Goal: Obtain resource: Download file/media

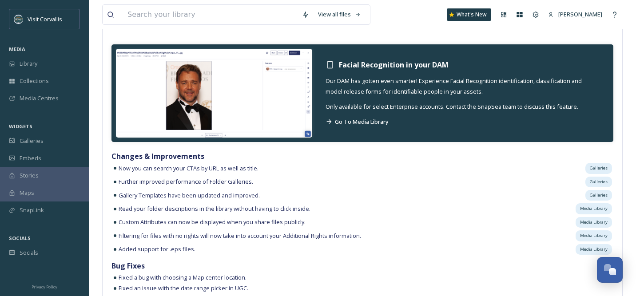
scroll to position [852, 0]
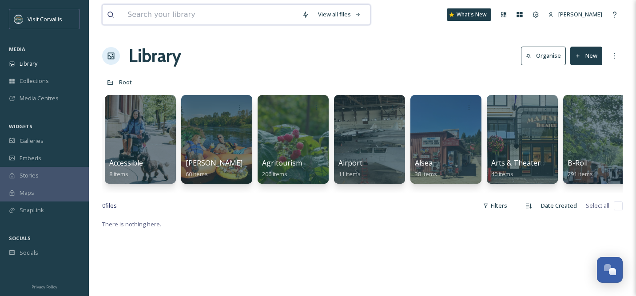
click at [253, 15] on input at bounding box center [210, 15] width 175 height 20
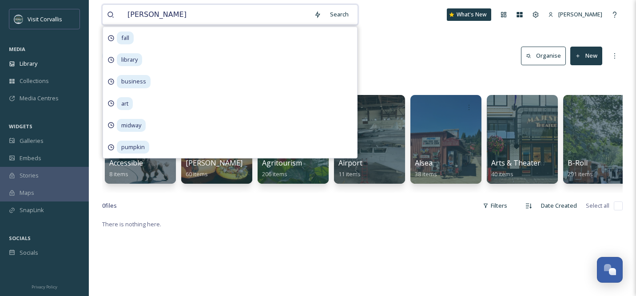
type input "osborne"
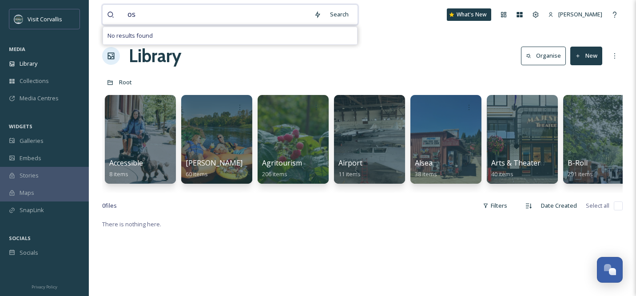
type input "o"
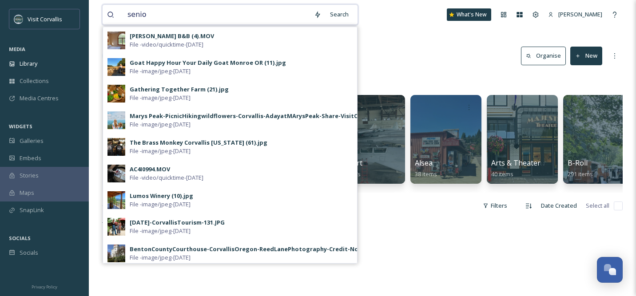
type input "senior"
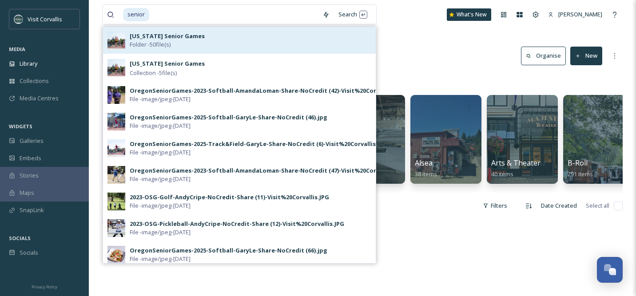
click at [252, 44] on div "Oregon Senior Games Folder - 50 file(s)" at bounding box center [251, 40] width 242 height 17
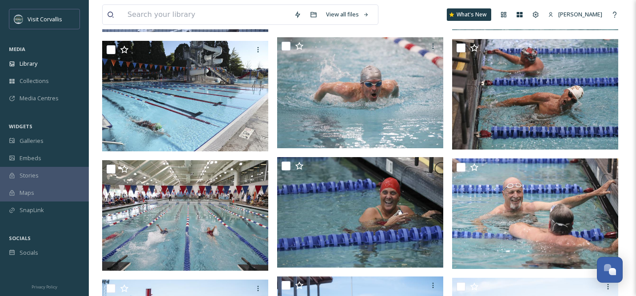
scroll to position [1658, 0]
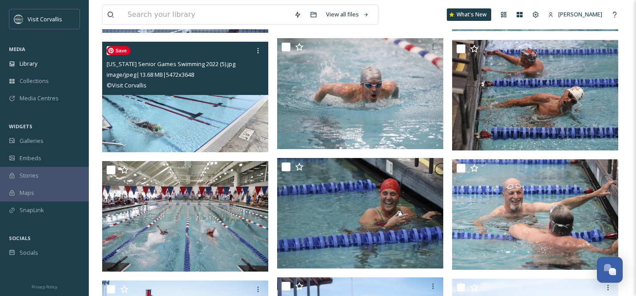
click at [207, 118] on img at bounding box center [185, 97] width 166 height 111
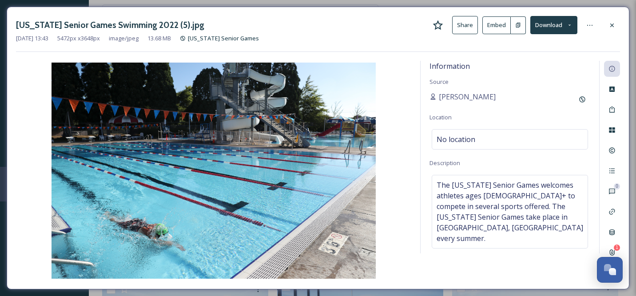
click at [551, 27] on button "Download" at bounding box center [553, 25] width 47 height 18
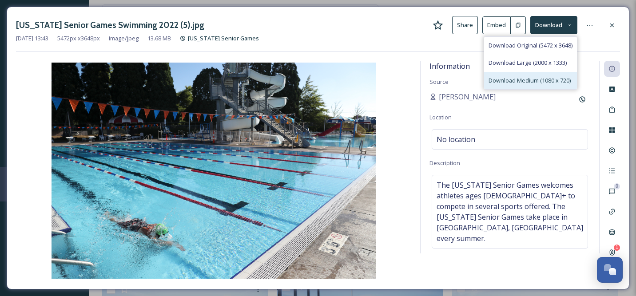
click at [525, 79] on span "Download Medium (1080 x 720)" at bounding box center [530, 80] width 82 height 8
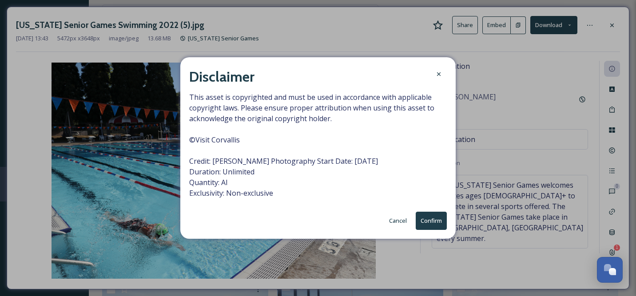
click at [397, 221] on button "Cancel" at bounding box center [398, 220] width 27 height 17
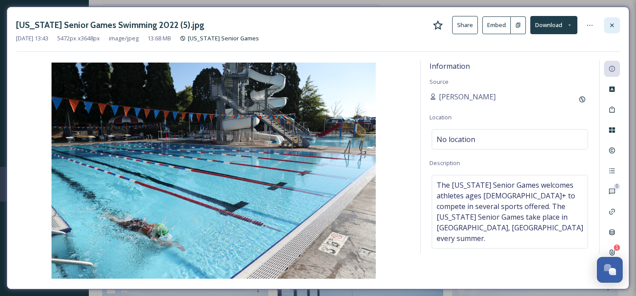
click at [611, 23] on icon at bounding box center [612, 25] width 7 height 7
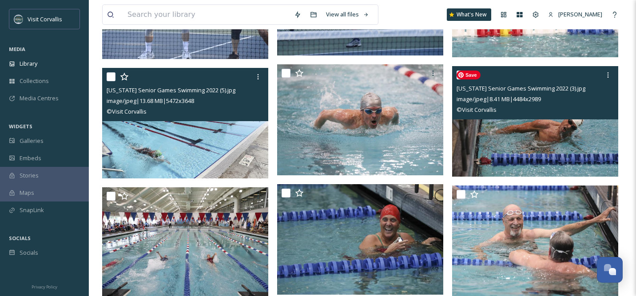
scroll to position [1631, 0]
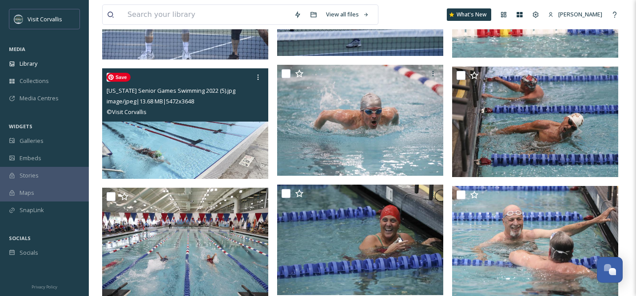
click at [218, 155] on img at bounding box center [185, 123] width 166 height 111
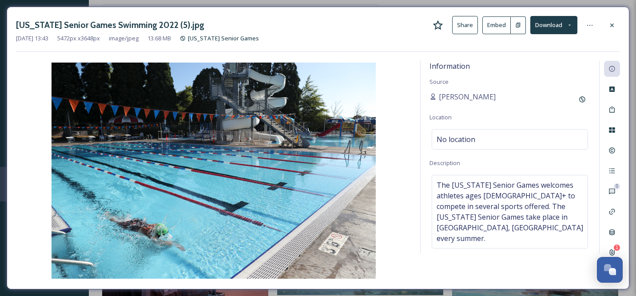
click at [552, 27] on button "Download" at bounding box center [553, 25] width 47 height 18
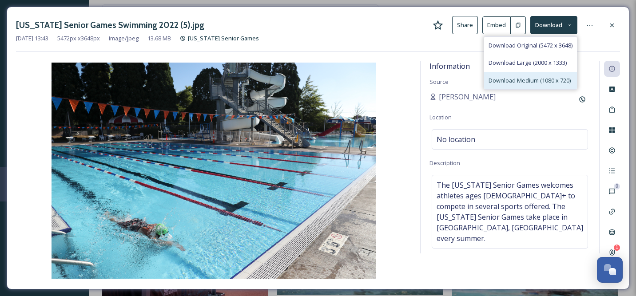
click at [529, 75] on div "Download Medium (1080 x 720)" at bounding box center [530, 80] width 93 height 17
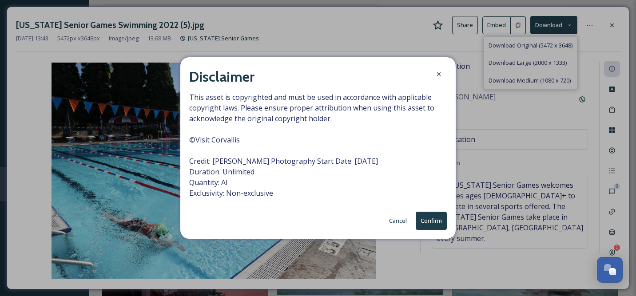
click at [429, 222] on button "Confirm" at bounding box center [431, 221] width 31 height 18
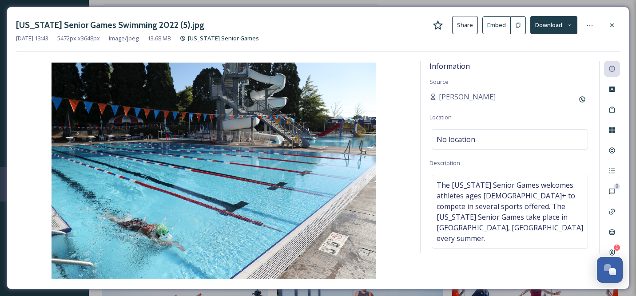
scroll to position [1694, 0]
click at [557, 24] on button "Download" at bounding box center [553, 25] width 47 height 18
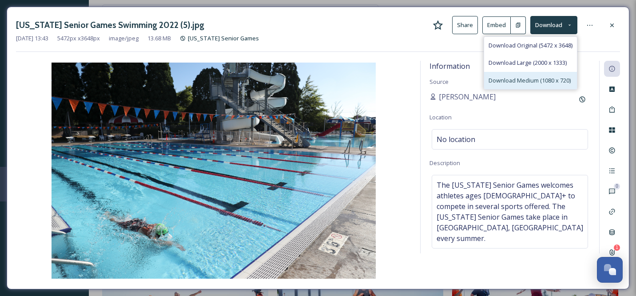
click at [539, 73] on div "Download Medium (1080 x 720)" at bounding box center [530, 80] width 93 height 17
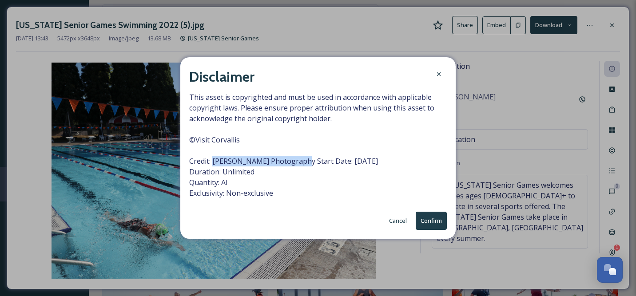
drag, startPoint x: 213, startPoint y: 161, endPoint x: 310, endPoint y: 160, distance: 97.3
click at [310, 160] on span "This asset is copyrighted and must be used in accordance with applicable copyri…" at bounding box center [318, 145] width 258 height 107
copy span "Amanda Loman Photography"
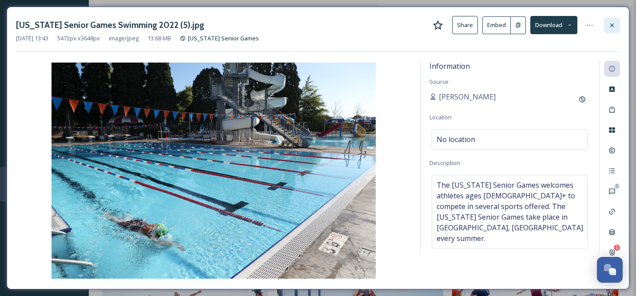
click at [611, 23] on icon at bounding box center [612, 25] width 4 height 4
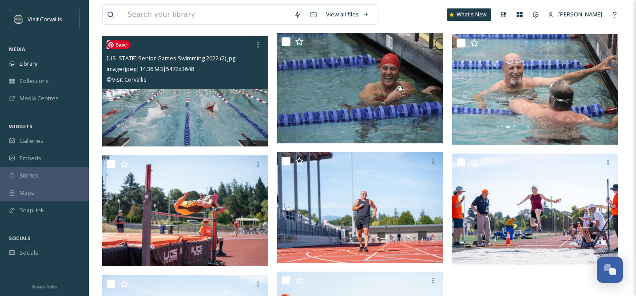
scroll to position [1785, 0]
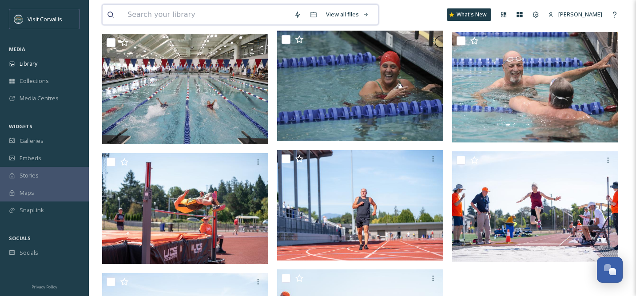
click at [223, 16] on input at bounding box center [206, 15] width 167 height 20
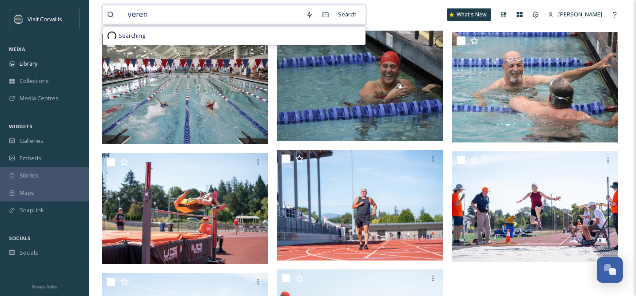
type input "verena"
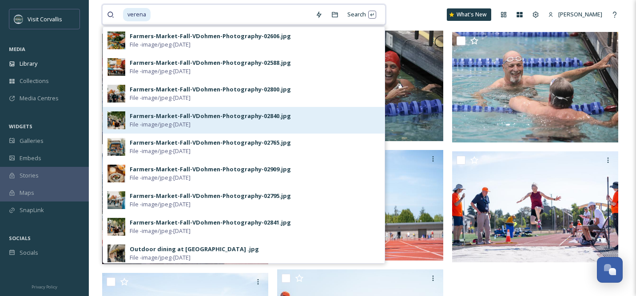
scroll to position [3, 0]
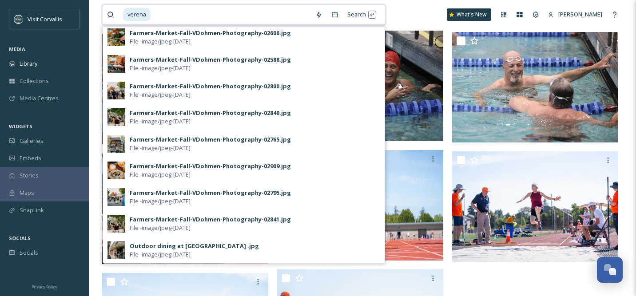
click at [257, 17] on input at bounding box center [230, 15] width 159 height 20
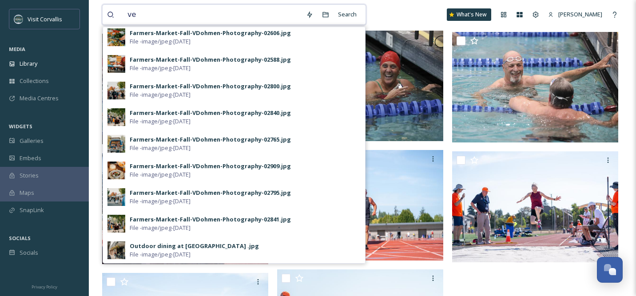
type input "v"
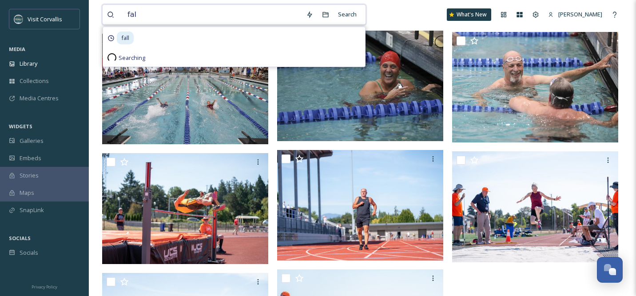
type input "fall"
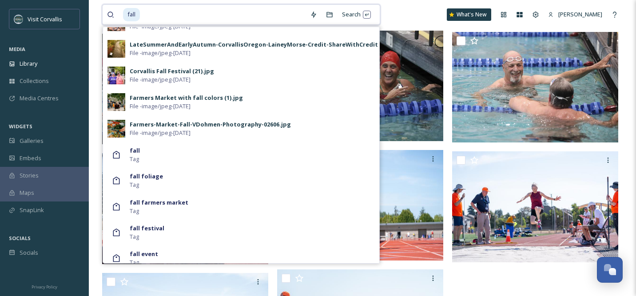
scroll to position [612, 0]
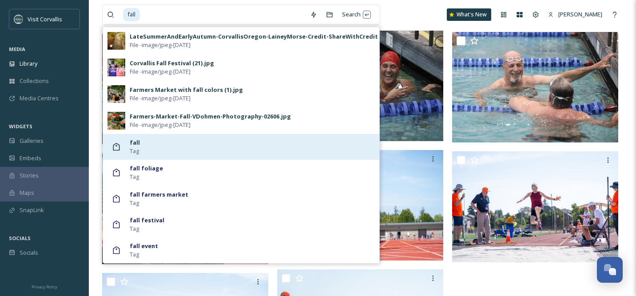
click at [228, 146] on div "fall Tag" at bounding box center [252, 147] width 245 height 17
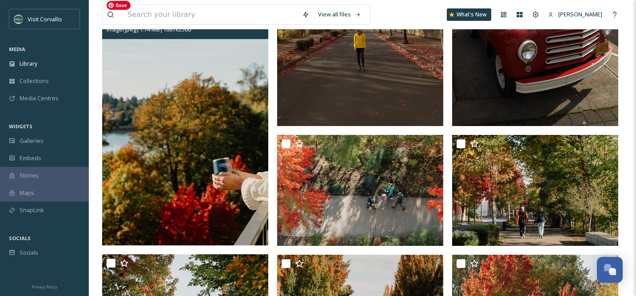
scroll to position [246, 0]
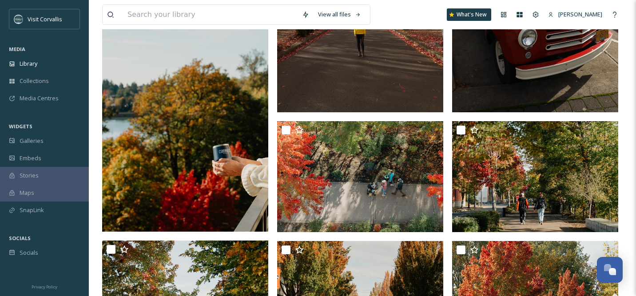
click at [234, 143] on img at bounding box center [185, 107] width 166 height 249
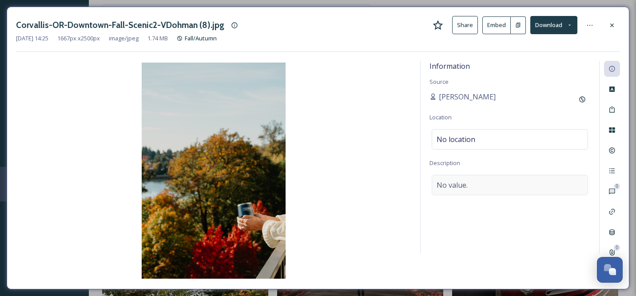
click at [485, 182] on div "No value." at bounding box center [510, 185] width 156 height 20
click at [482, 184] on textarea at bounding box center [510, 212] width 161 height 74
type textarea "Verena Dohman photographer"
click at [521, 270] on div "Information Source Rebecca Barnhart Location No location Description Verena Doh…" at bounding box center [318, 170] width 604 height 219
click at [549, 181] on div "Verena Dohman photographer" at bounding box center [510, 185] width 156 height 20
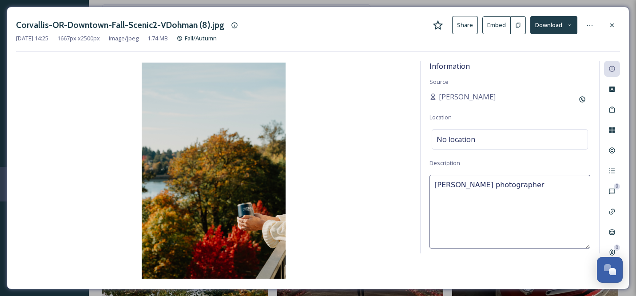
drag, startPoint x: 485, startPoint y: 186, endPoint x: 434, endPoint y: 186, distance: 51.5
click at [434, 186] on textarea "Verena Dohman photographer" at bounding box center [510, 212] width 161 height 74
click at [610, 20] on div at bounding box center [612, 25] width 16 height 16
